Goal: Task Accomplishment & Management: Use online tool/utility

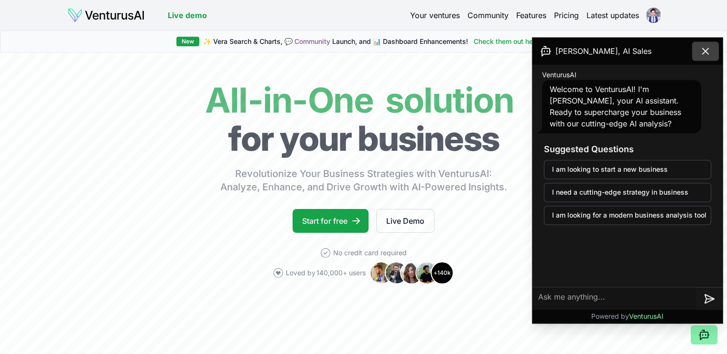
click at [703, 50] on icon at bounding box center [704, 50] width 11 height 11
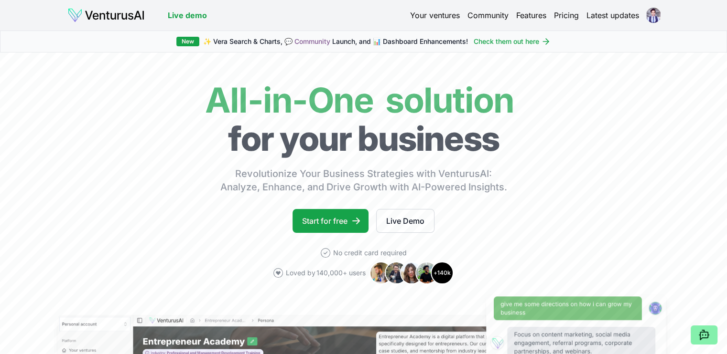
click at [444, 15] on link "Your ventures" at bounding box center [435, 15] width 50 height 11
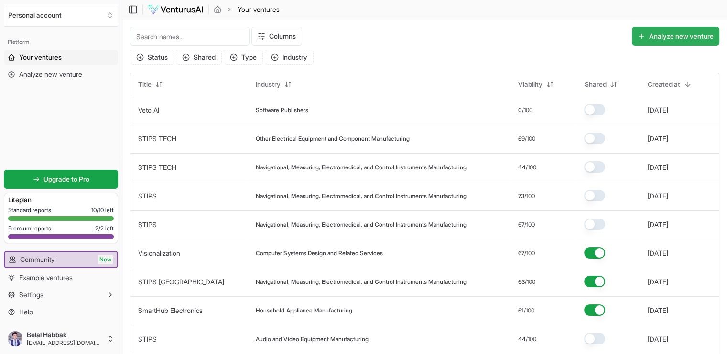
click at [662, 42] on button "Analyze new venture" at bounding box center [674, 36] width 87 height 19
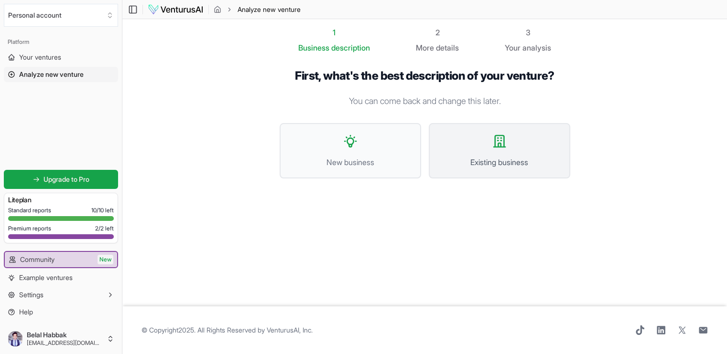
click at [471, 145] on button "Existing business" at bounding box center [498, 150] width 141 height 55
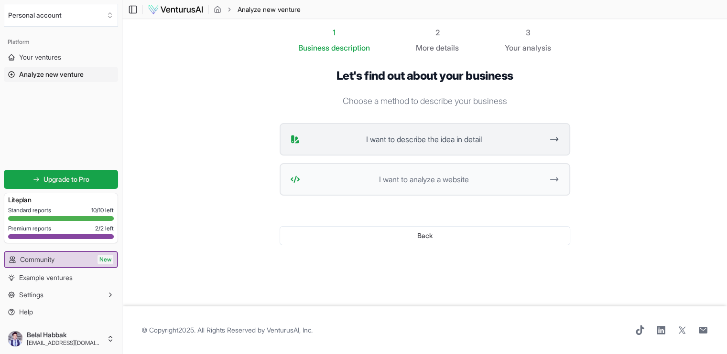
click at [466, 135] on span "I want to describe the idea in detail" at bounding box center [423, 139] width 239 height 11
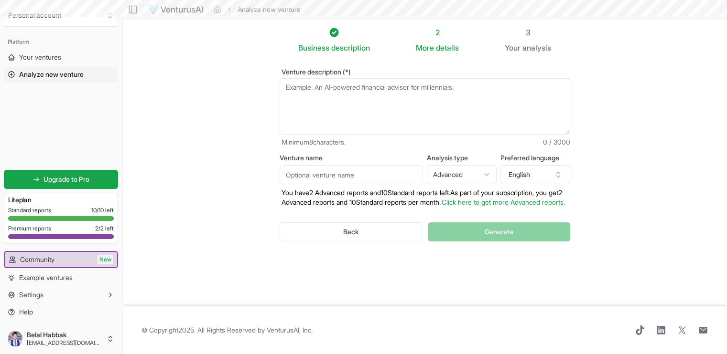
click at [394, 100] on textarea "Venture description (*)" at bounding box center [424, 106] width 290 height 56
paste textarea "Generate a compelling, investor-grade company description for STIPS, positioned…"
type textarea "Generate a compelling, investor-grade company description for STIPS, positioned…"
type textarea "j"
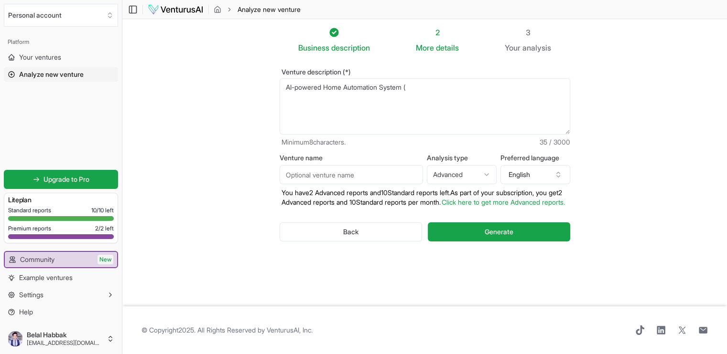
click at [376, 107] on textarea "AI-powered Home Automation System (" at bounding box center [424, 106] width 290 height 56
paste textarea "STIPS is an AI-driven global smart infrastructure company transforming the way …"
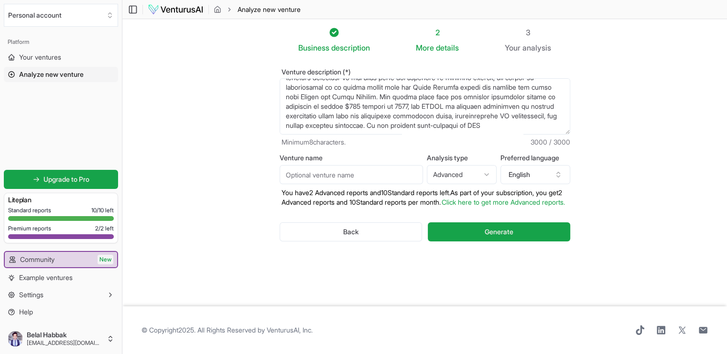
scroll to position [334, 0]
click at [428, 125] on textarea "AI-powered Home Automation System (" at bounding box center [424, 106] width 290 height 56
click at [551, 123] on textarea "AI-powered Home Automation System (" at bounding box center [424, 106] width 290 height 56
type textarea "STIPS is an AI-driven global smart infrastructure company transforming the way …"
click at [345, 173] on input "Venture name" at bounding box center [350, 174] width 143 height 19
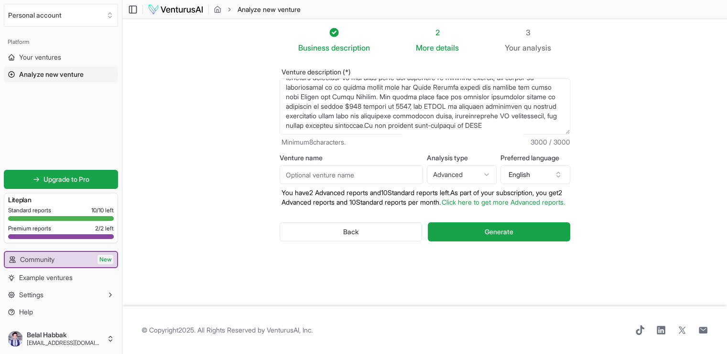
type input "STIPS TECH"
click at [500, 237] on span "Generate" at bounding box center [498, 232] width 29 height 10
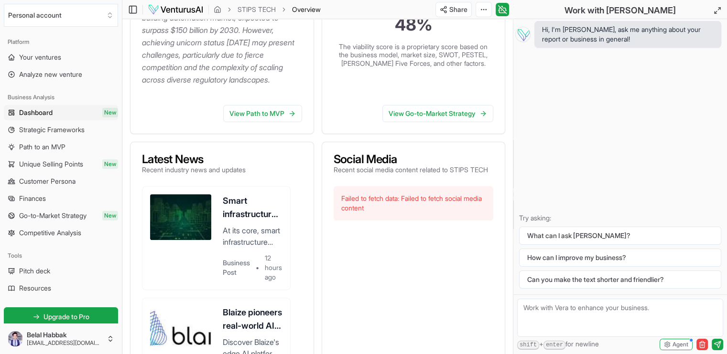
scroll to position [294, 0]
click at [435, 122] on link "View Go-to-Market Strategy" at bounding box center [437, 113] width 111 height 17
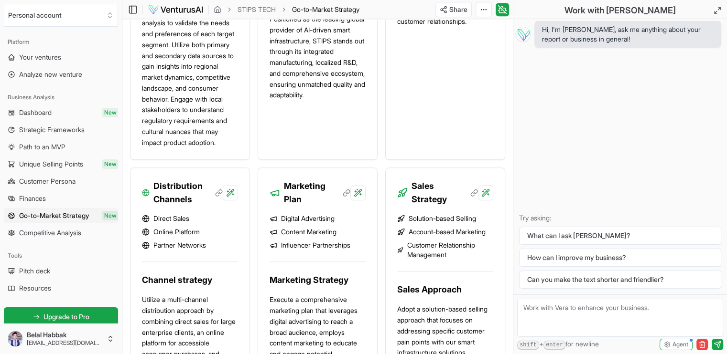
scroll to position [755, 0]
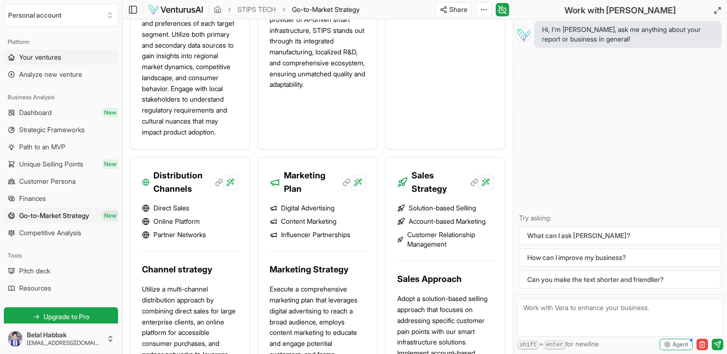
click at [38, 53] on span "Your ventures" at bounding box center [40, 58] width 42 height 10
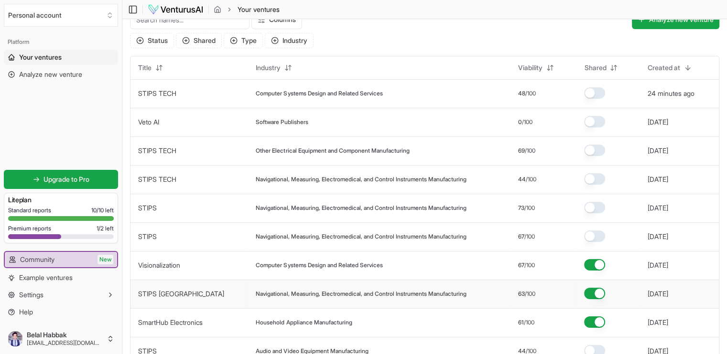
scroll to position [17, 0]
click at [336, 214] on td "Navigational, Measuring, Electromedical, and Control Instruments Manufacturing" at bounding box center [379, 207] width 262 height 29
click at [319, 204] on span "Navigational, Measuring, Electromedical, and Control Instruments Manufacturing" at bounding box center [361, 208] width 210 height 8
click at [140, 207] on link "STIPS" at bounding box center [147, 207] width 19 height 8
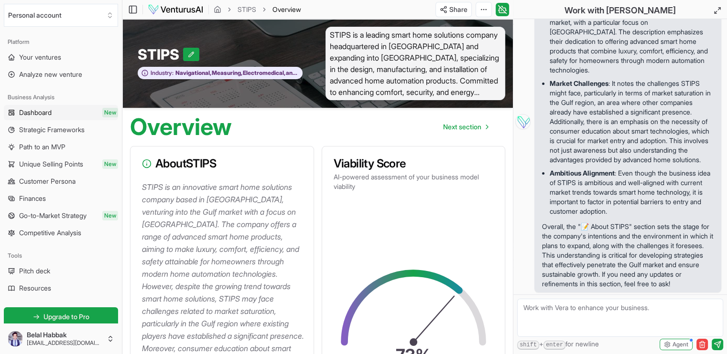
click at [69, 114] on link "Dashboard New" at bounding box center [61, 112] width 114 height 15
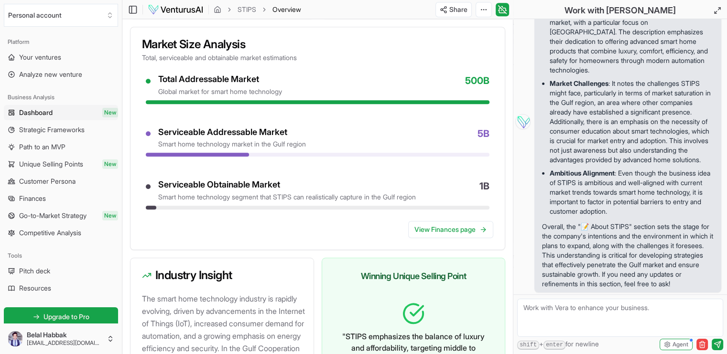
scroll to position [877, 0]
click at [485, 238] on link "View Finances page" at bounding box center [450, 229] width 85 height 17
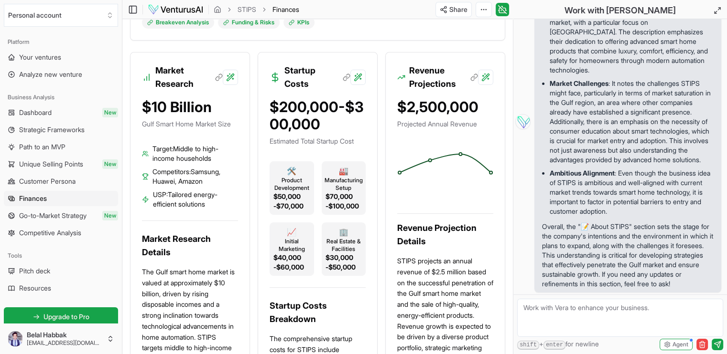
scroll to position [257, 0]
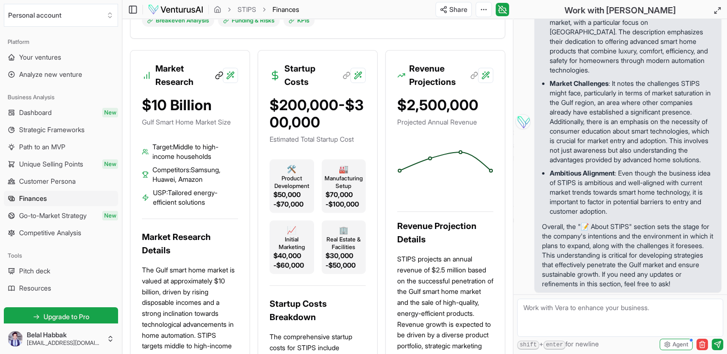
click at [219, 75] on icon at bounding box center [219, 75] width 9 height 9
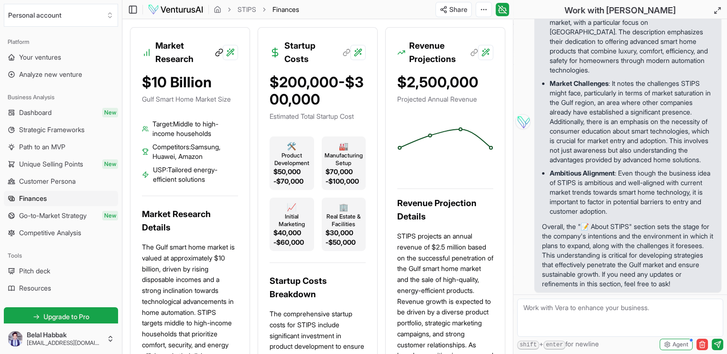
click at [216, 53] on icon at bounding box center [219, 52] width 9 height 9
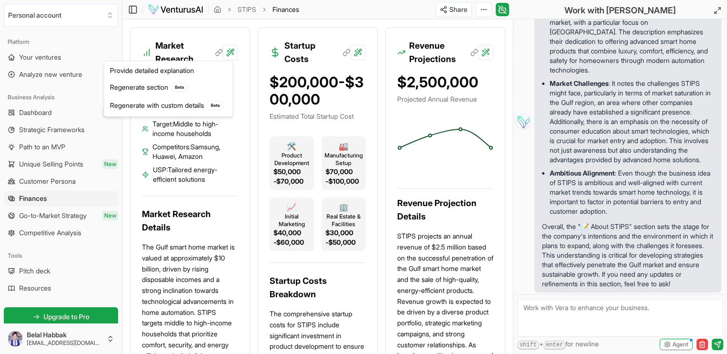
click at [168, 31] on div "Market Research" at bounding box center [189, 47] width 119 height 38
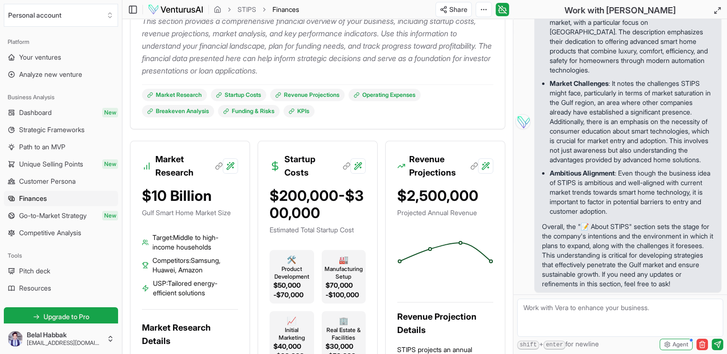
scroll to position [0, 0]
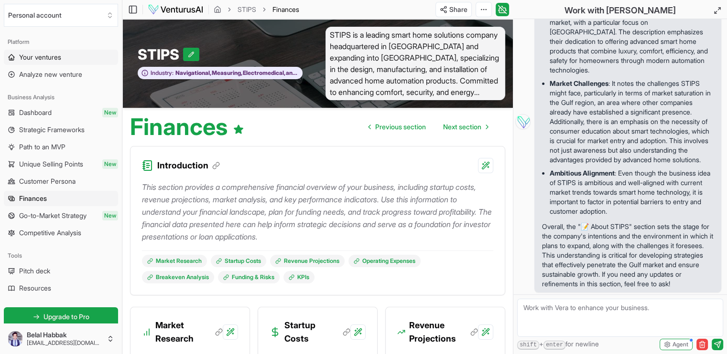
click at [54, 53] on span "Your ventures" at bounding box center [40, 58] width 42 height 10
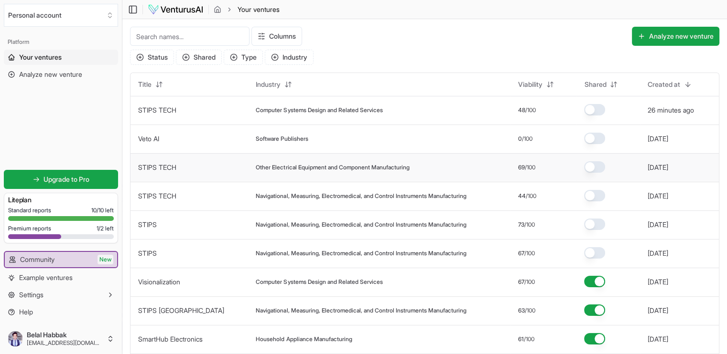
click at [153, 165] on link "STIPS TECH" at bounding box center [157, 167] width 38 height 8
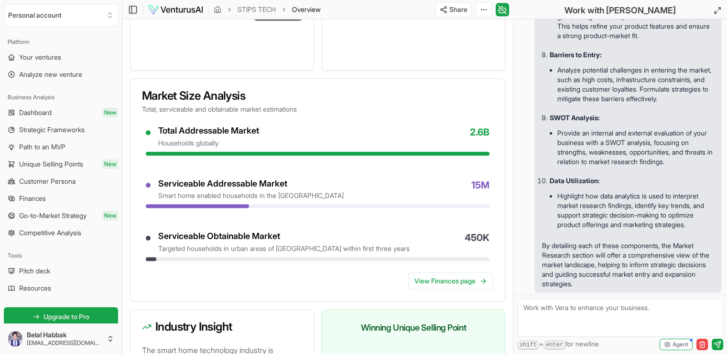
scroll to position [791, 0]
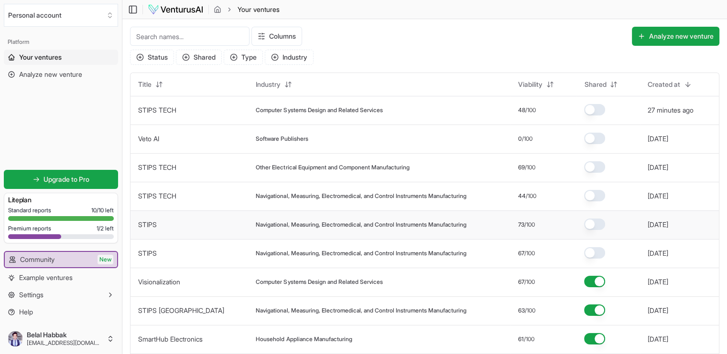
click at [150, 224] on link "STIPS" at bounding box center [147, 225] width 19 height 8
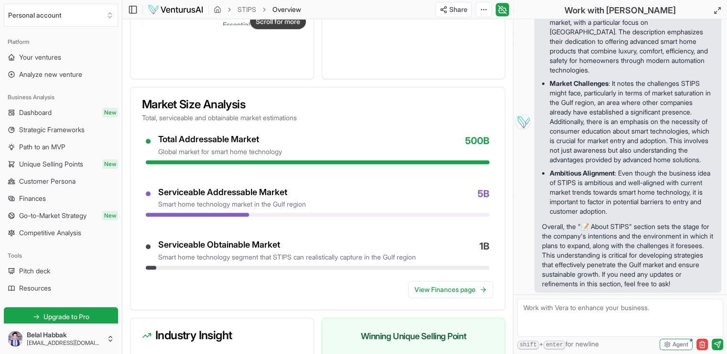
scroll to position [803, 0]
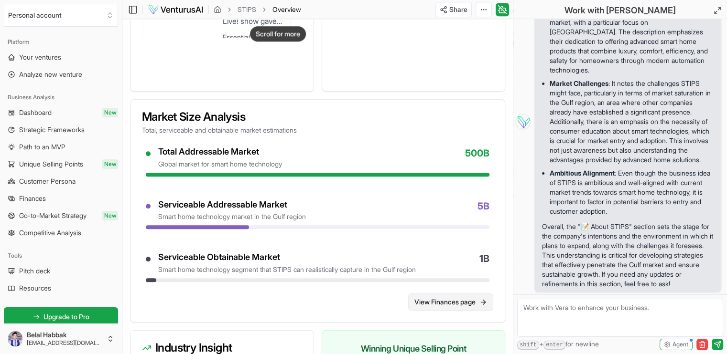
click at [450, 311] on link "View Finances page" at bounding box center [450, 302] width 85 height 17
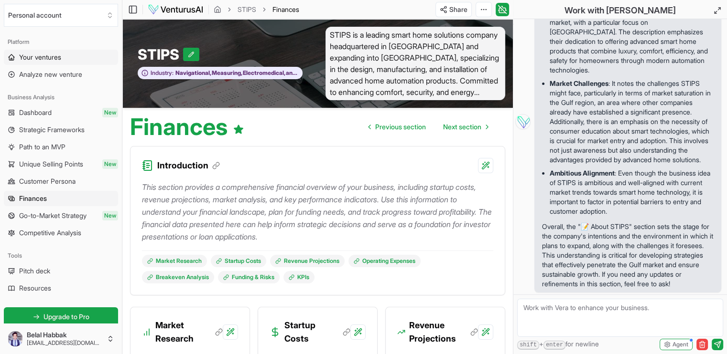
click at [25, 56] on span "Your ventures" at bounding box center [40, 58] width 42 height 10
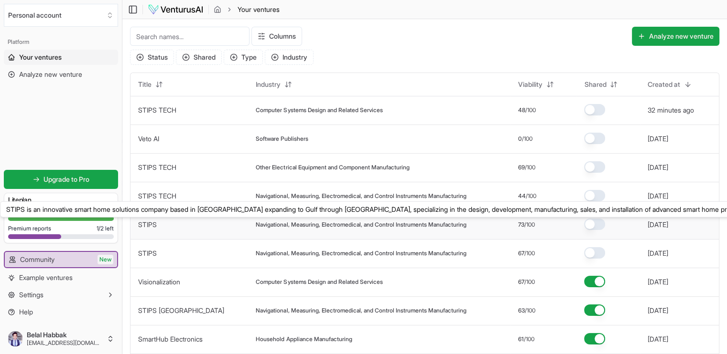
click at [153, 221] on td "STIPS STIPS is an innovative smart home solutions company based in [GEOGRAPHIC_…" at bounding box center [189, 225] width 118 height 29
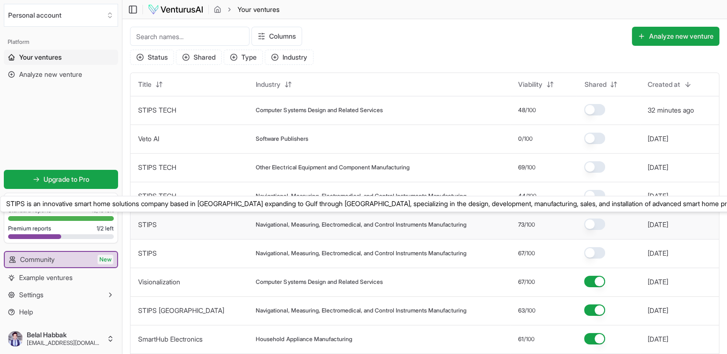
scroll to position [17, 0]
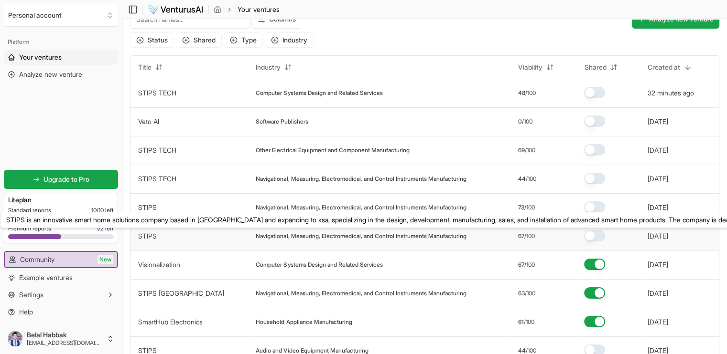
click at [149, 232] on link "STIPS" at bounding box center [147, 236] width 19 height 8
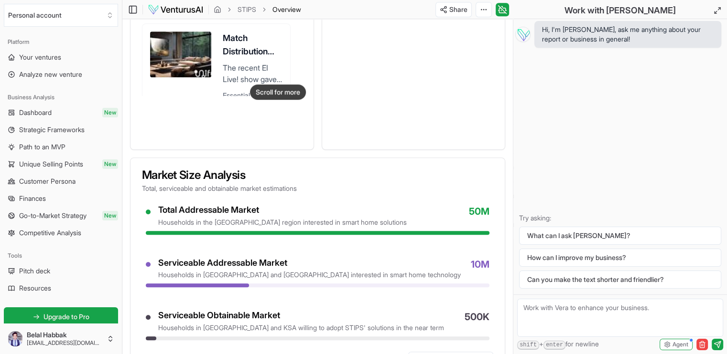
scroll to position [740, 0]
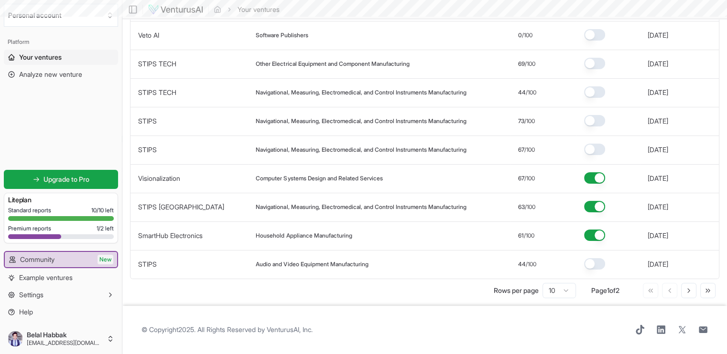
scroll to position [17, 0]
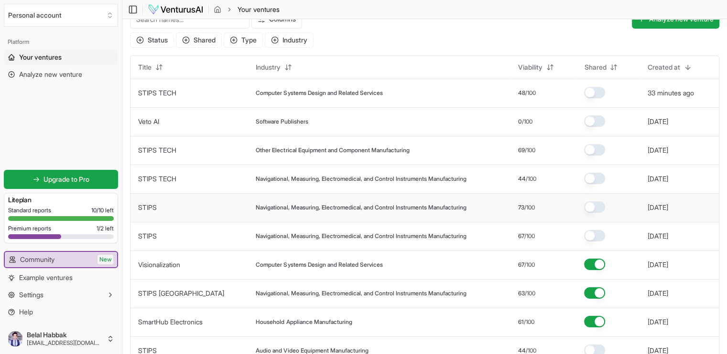
click at [152, 210] on link "STIPS" at bounding box center [147, 207] width 19 height 8
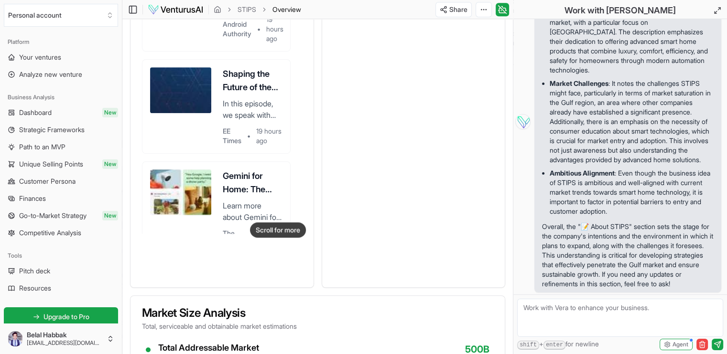
scroll to position [609, 0]
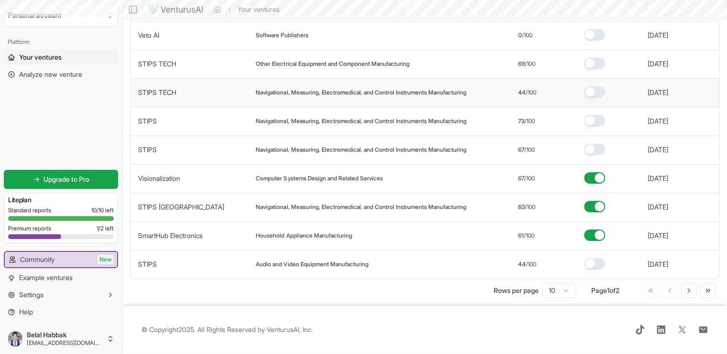
scroll to position [17, 0]
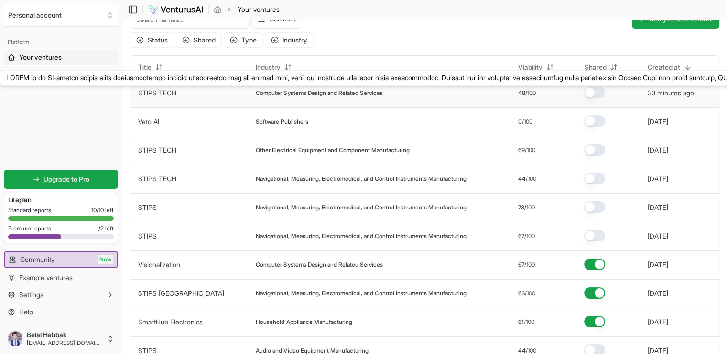
click at [155, 93] on link "STIPS TECH" at bounding box center [157, 93] width 38 height 8
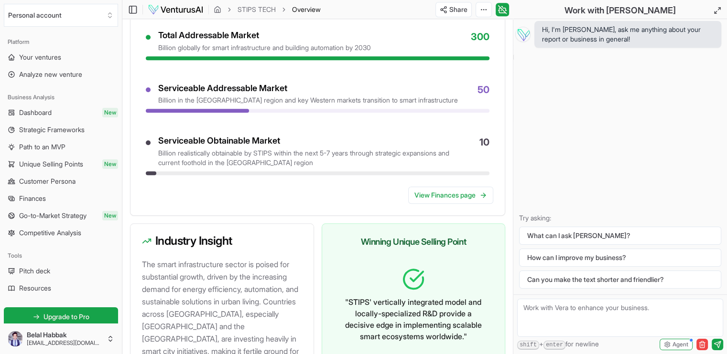
scroll to position [807, 0]
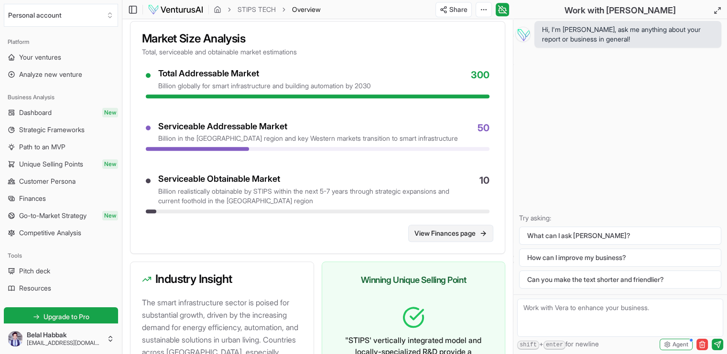
click at [450, 242] on link "View Finances page" at bounding box center [450, 233] width 85 height 17
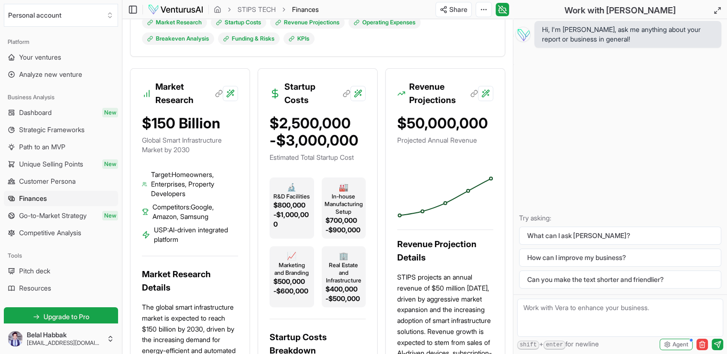
scroll to position [250, 0]
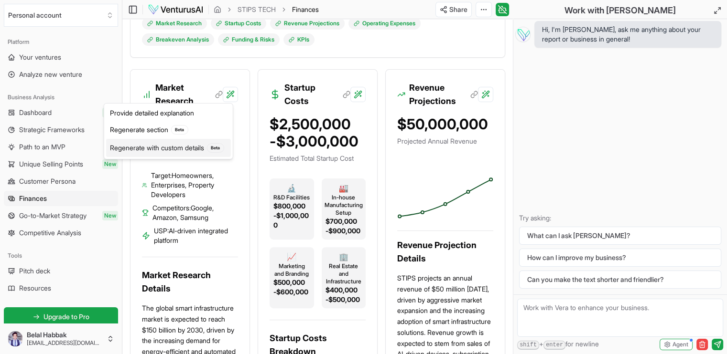
click at [212, 141] on div "Regenerate with custom details Beta" at bounding box center [168, 148] width 125 height 18
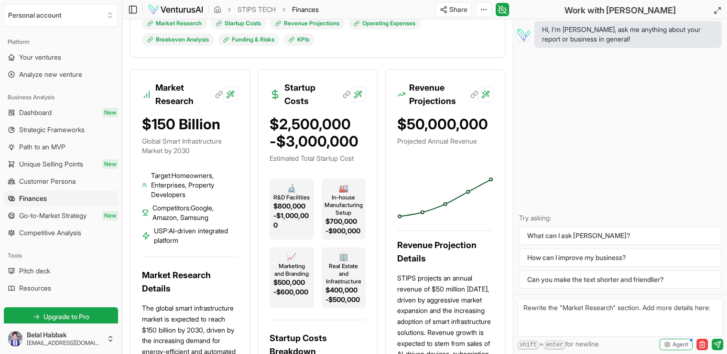
click at [563, 320] on textarea "Rewrite the "Market Research" section. Add more details here:" at bounding box center [620, 318] width 206 height 38
drag, startPoint x: 569, startPoint y: 319, endPoint x: 650, endPoint y: 307, distance: 81.6
click at [650, 307] on textarea "Rewrite the "Market Research" section. Add more details here:" at bounding box center [620, 318] width 206 height 38
type textarea "Rewrite the "Market Research" section. smart home market"
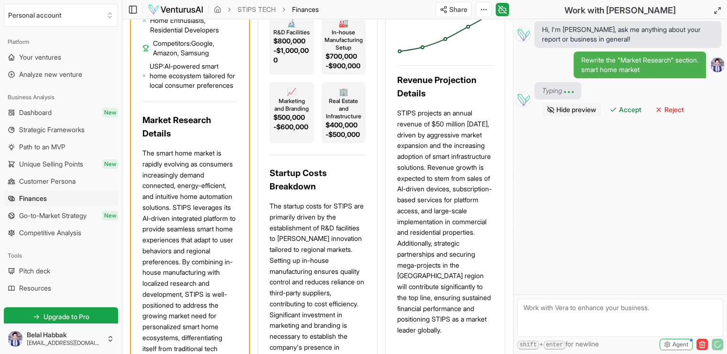
scroll to position [422, 0]
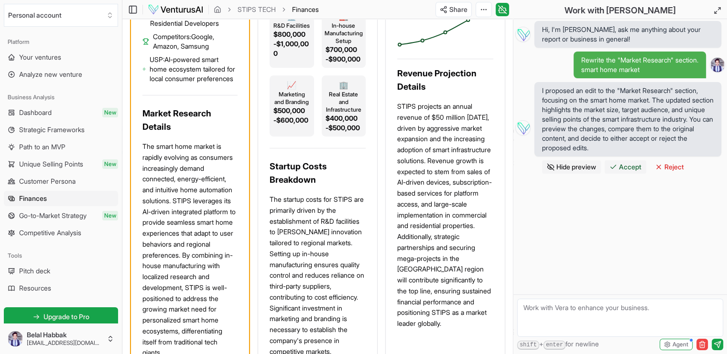
click at [627, 163] on span "Accept" at bounding box center [630, 167] width 22 height 10
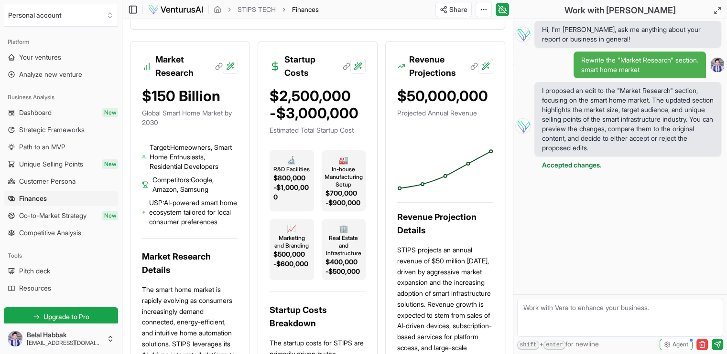
scroll to position [0, 0]
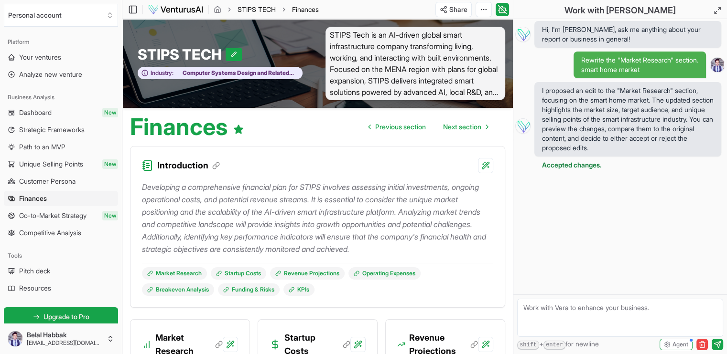
click at [262, 8] on link "STIPS TECH" at bounding box center [256, 10] width 38 height 10
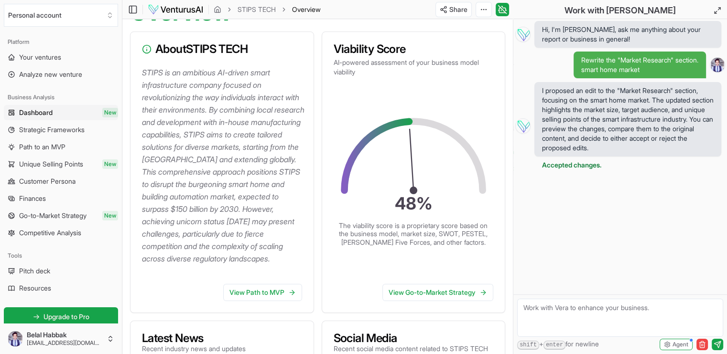
scroll to position [116, 0]
click at [185, 15] on div "Toggle Sidebar STIPS TECH Overview" at bounding box center [225, 9] width 206 height 15
click at [216, 11] on icon "breadcrumb" at bounding box center [218, 10] width 8 height 8
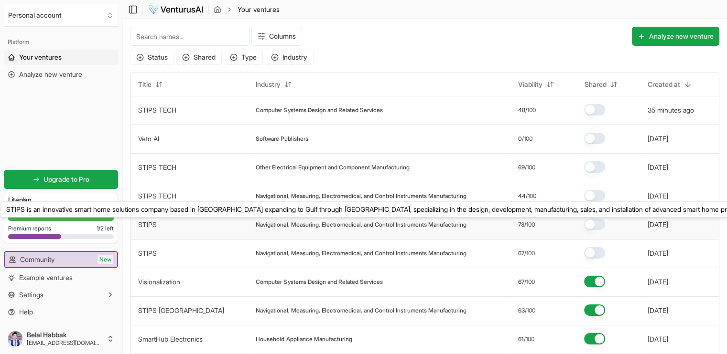
click at [153, 224] on link "STIPS" at bounding box center [147, 225] width 19 height 8
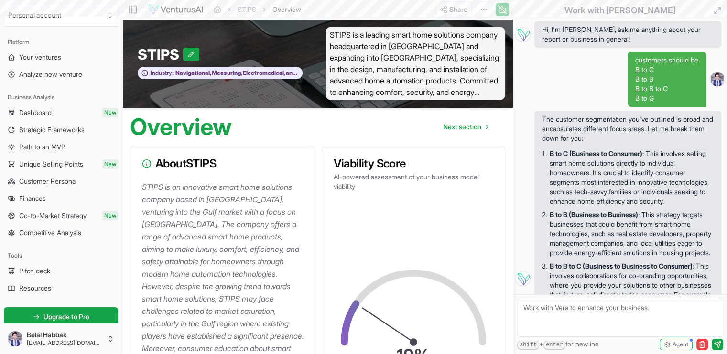
scroll to position [1289, 0]
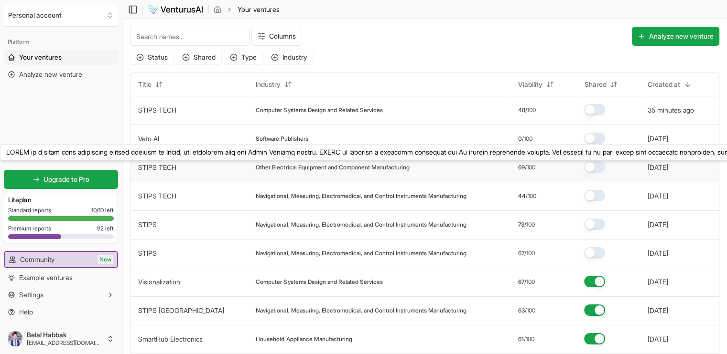
click at [149, 165] on link "STIPS TECH" at bounding box center [157, 167] width 38 height 8
